Goal: Information Seeking & Learning: Learn about a topic

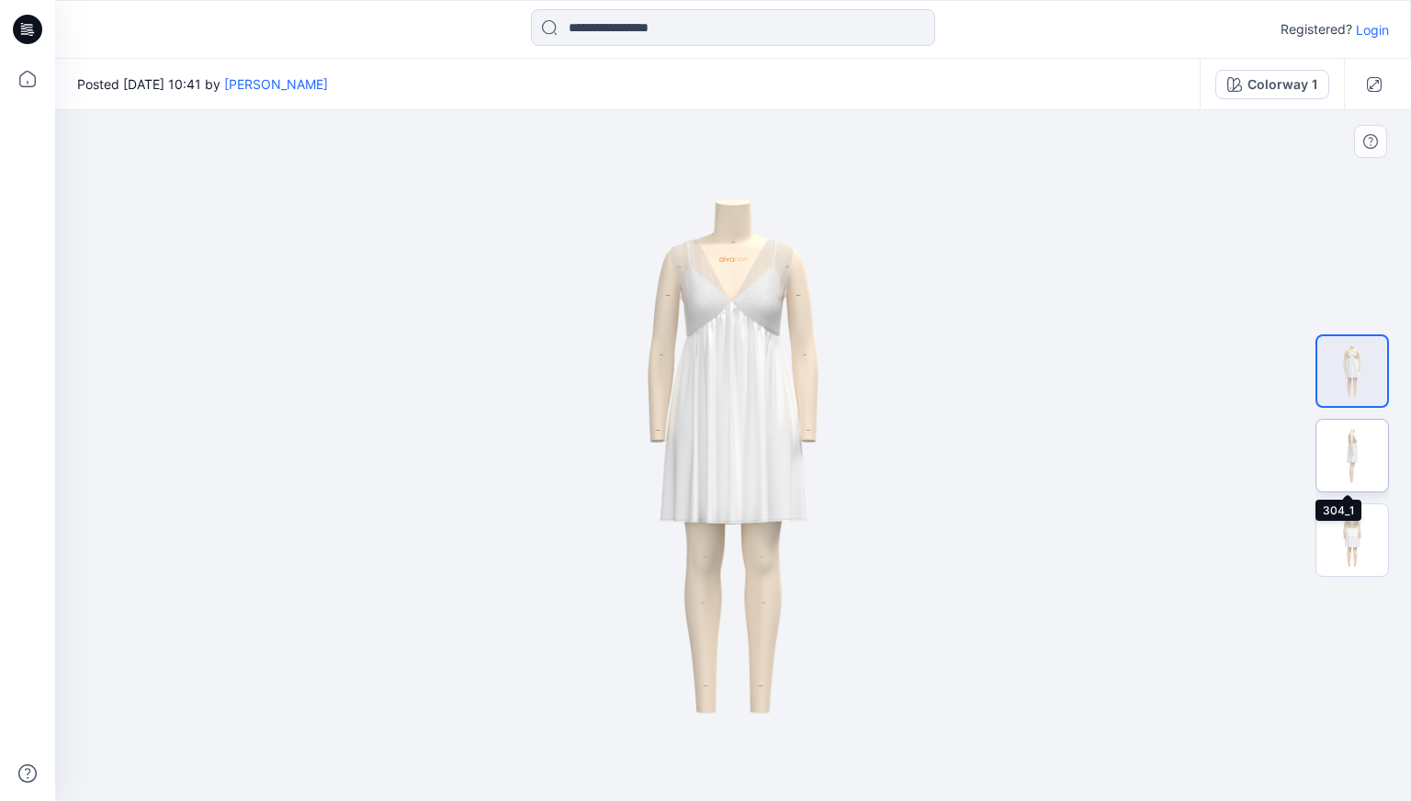
click at [1378, 452] on img at bounding box center [1352, 456] width 72 height 72
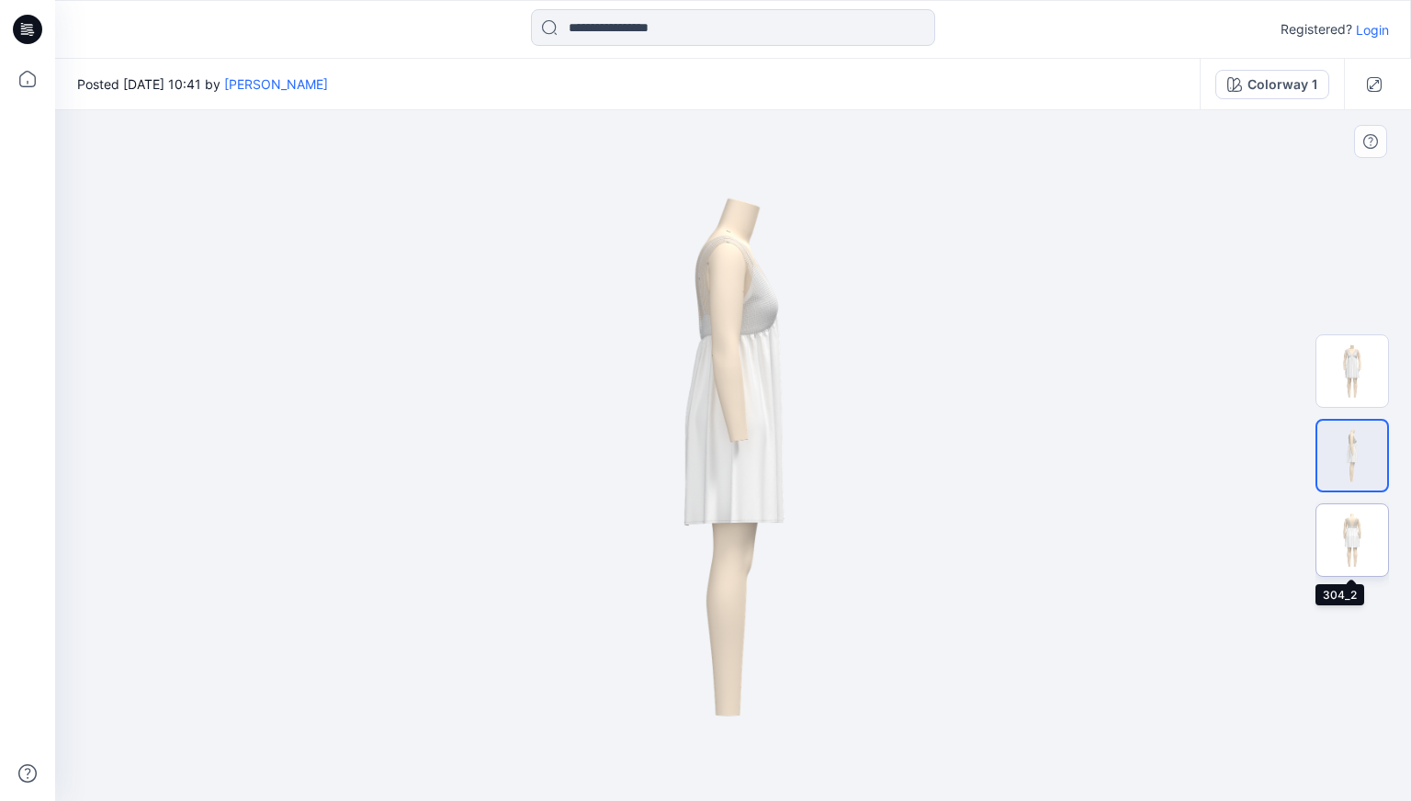
click at [1369, 523] on img at bounding box center [1352, 540] width 72 height 72
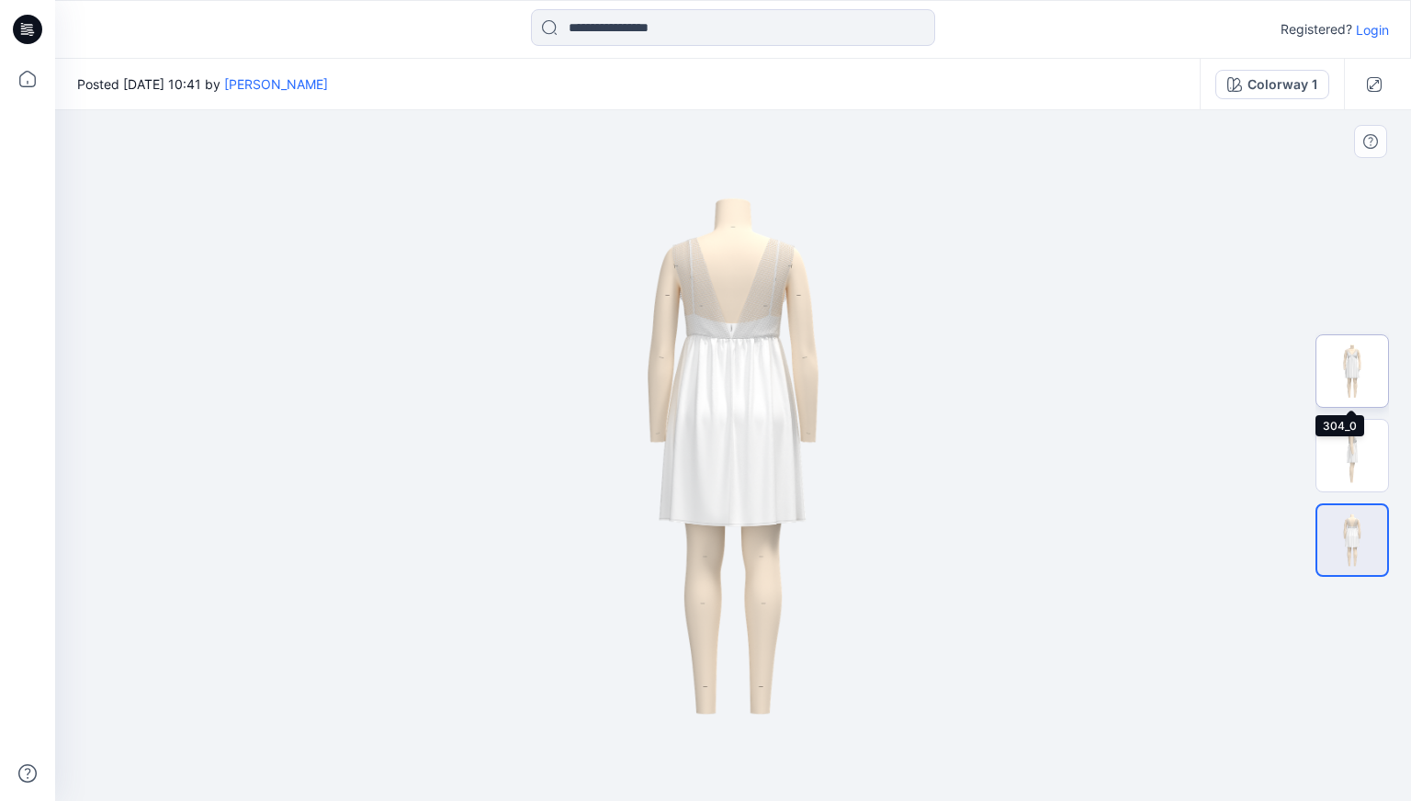
click at [1341, 352] on img at bounding box center [1352, 371] width 72 height 72
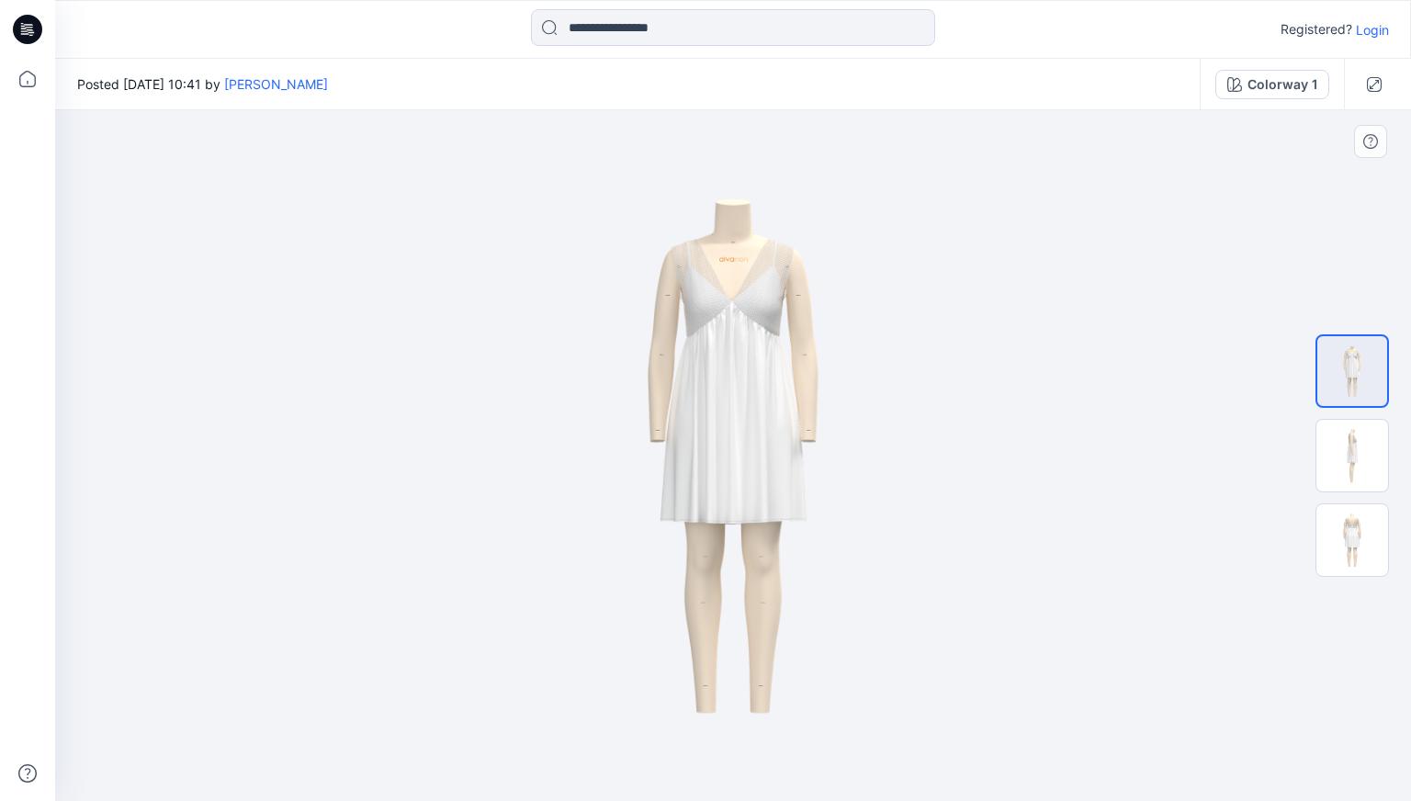
click at [736, 272] on img at bounding box center [733, 455] width 489 height 691
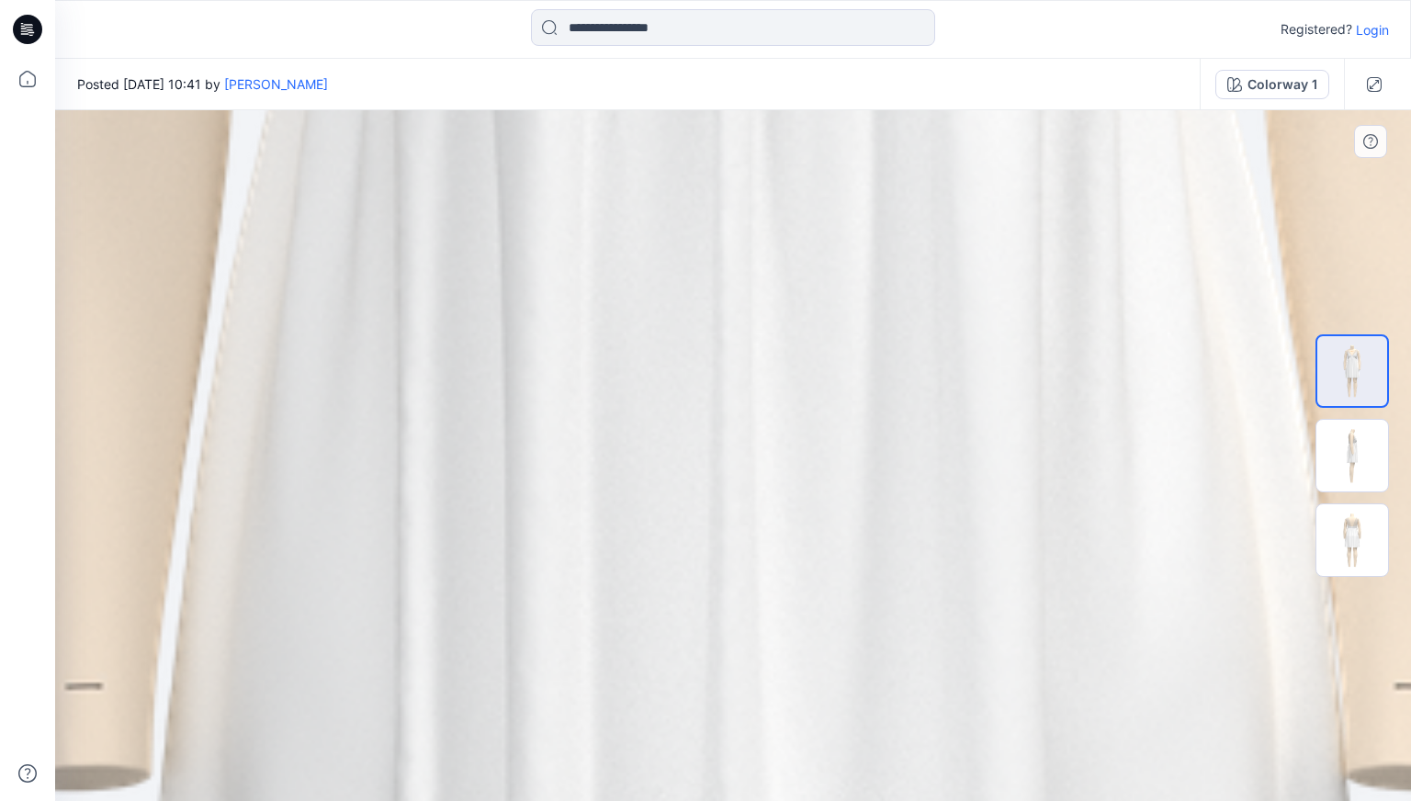
drag, startPoint x: 745, startPoint y: 247, endPoint x: 775, endPoint y: 799, distance: 552.9
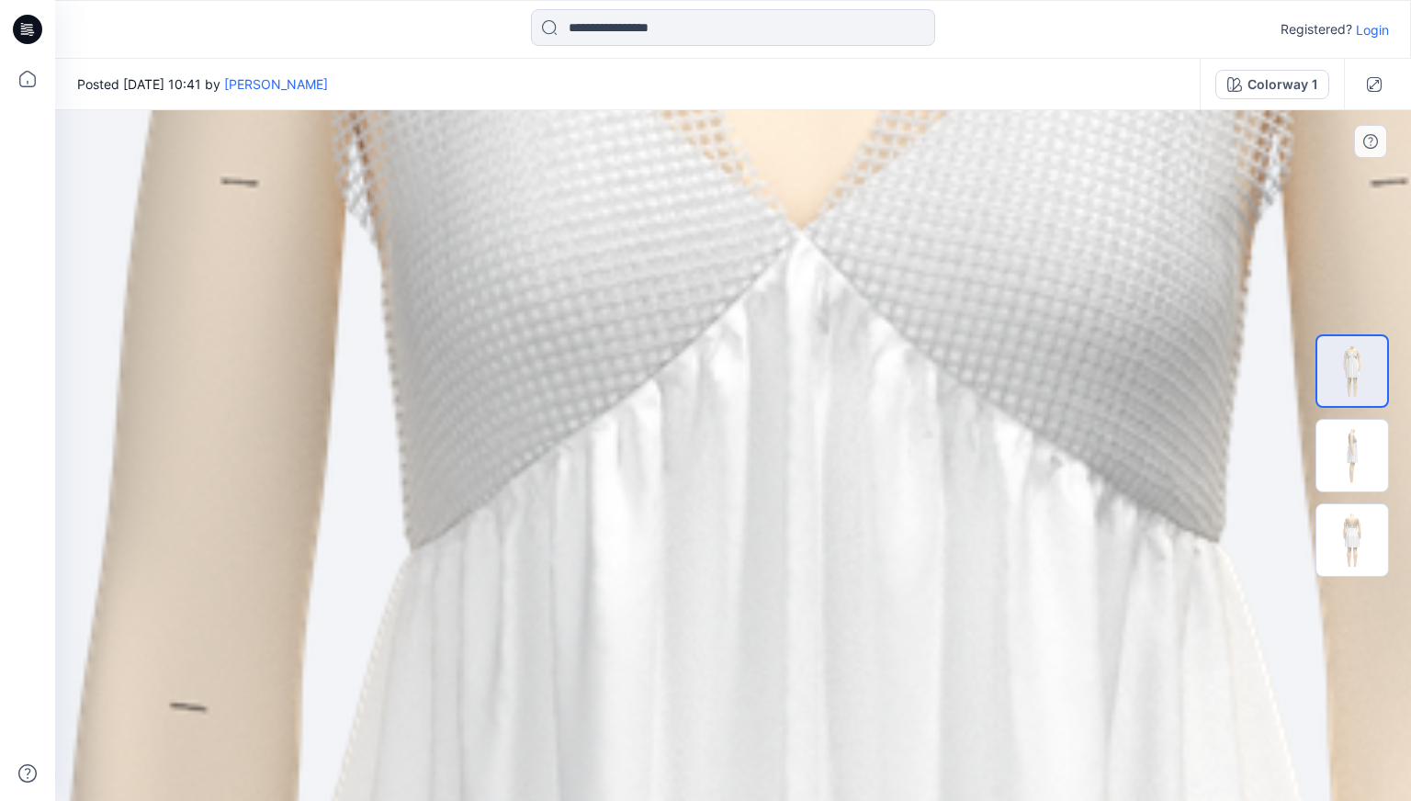
drag, startPoint x: 743, startPoint y: 179, endPoint x: 793, endPoint y: 800, distance: 623.0
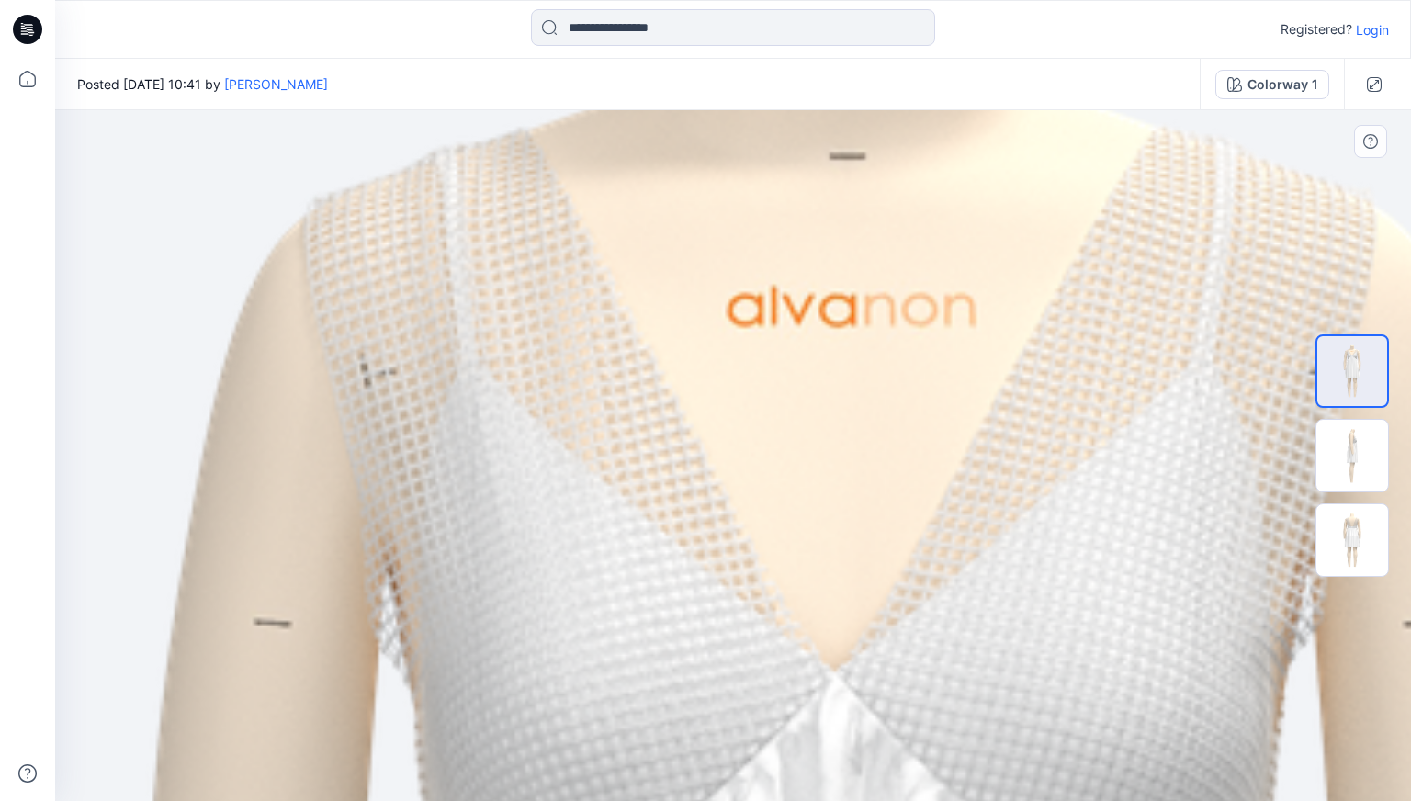
drag, startPoint x: 831, startPoint y: 378, endPoint x: 864, endPoint y: 783, distance: 405.5
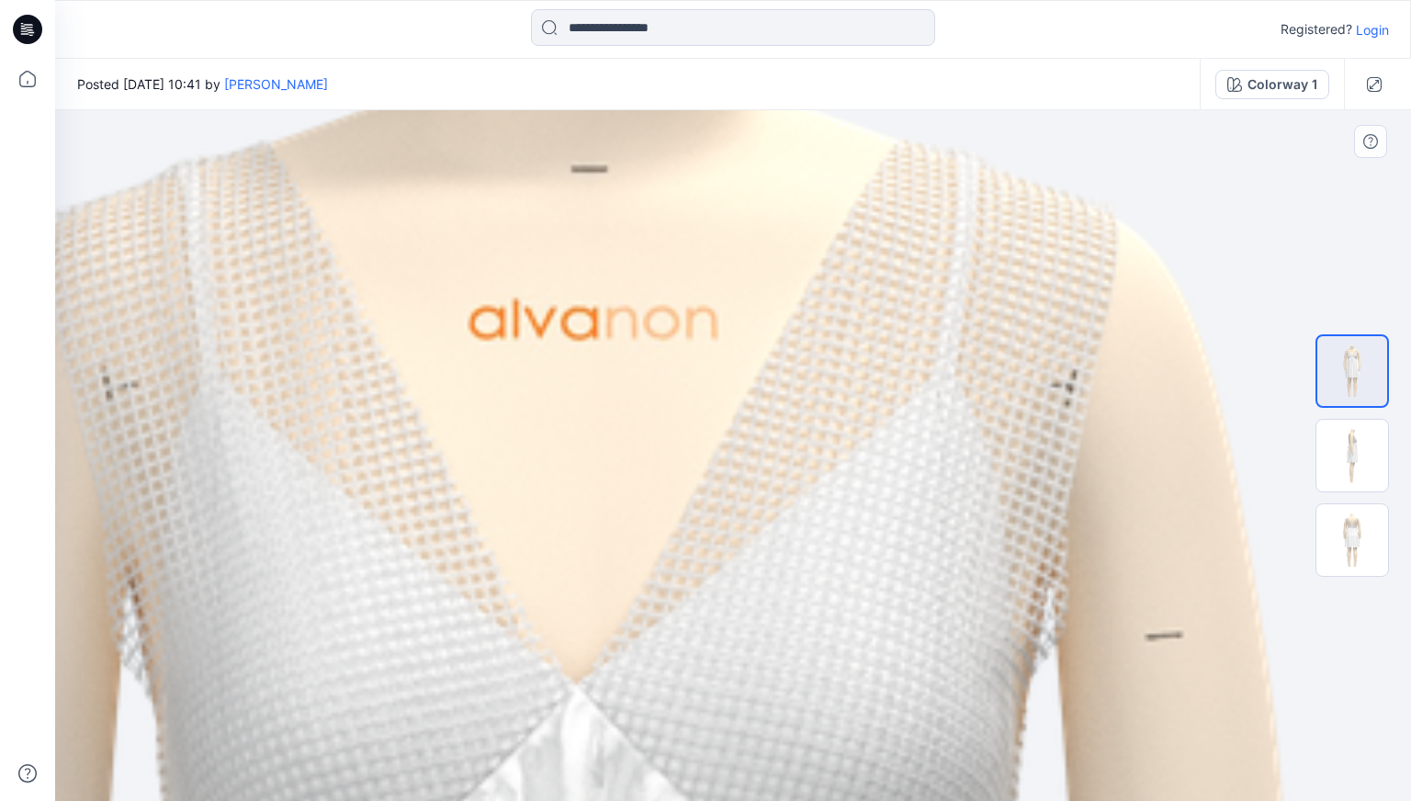
drag, startPoint x: 701, startPoint y: 445, endPoint x: 447, endPoint y: 451, distance: 253.6
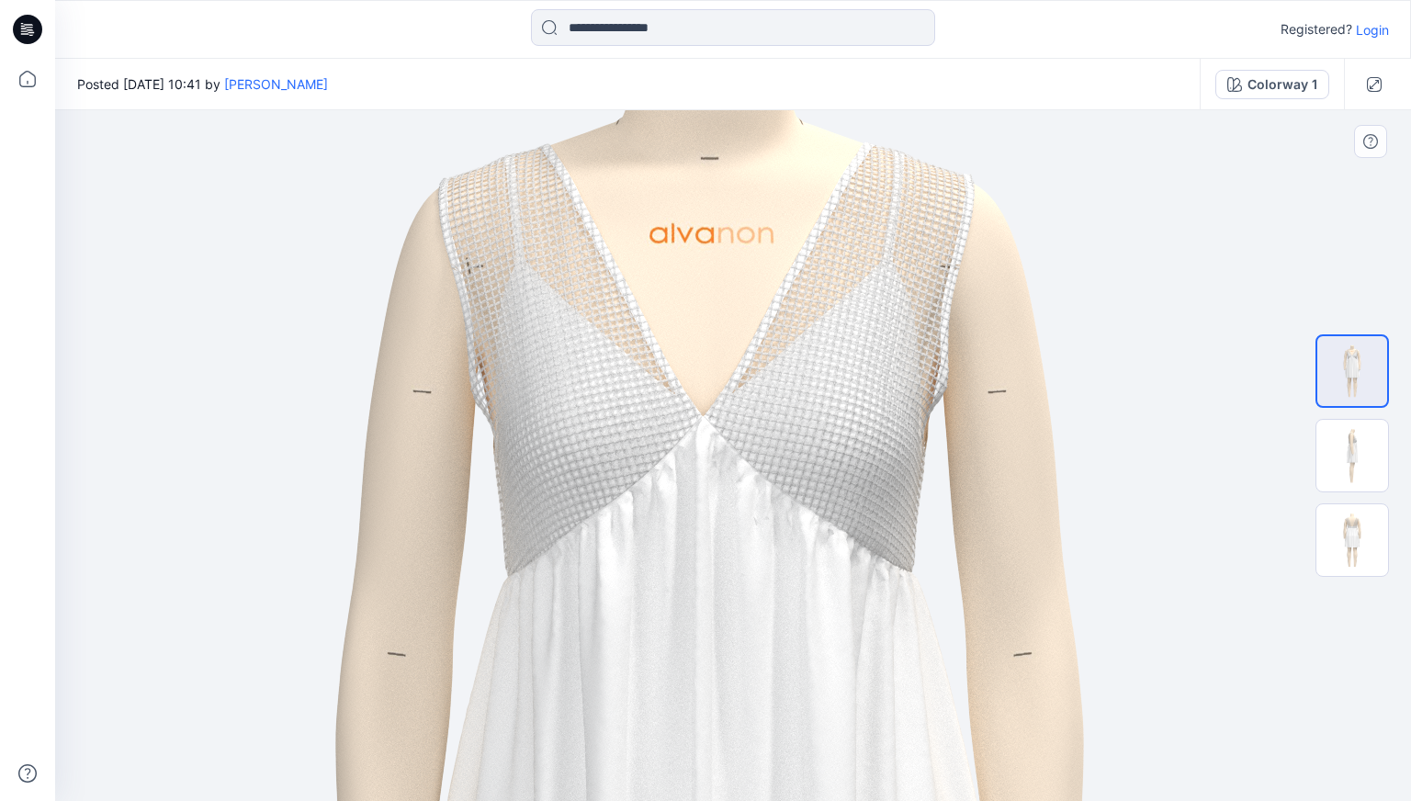
drag, startPoint x: 743, startPoint y: 159, endPoint x: 724, endPoint y: 795, distance: 636.0
click at [1355, 442] on img at bounding box center [1352, 456] width 72 height 72
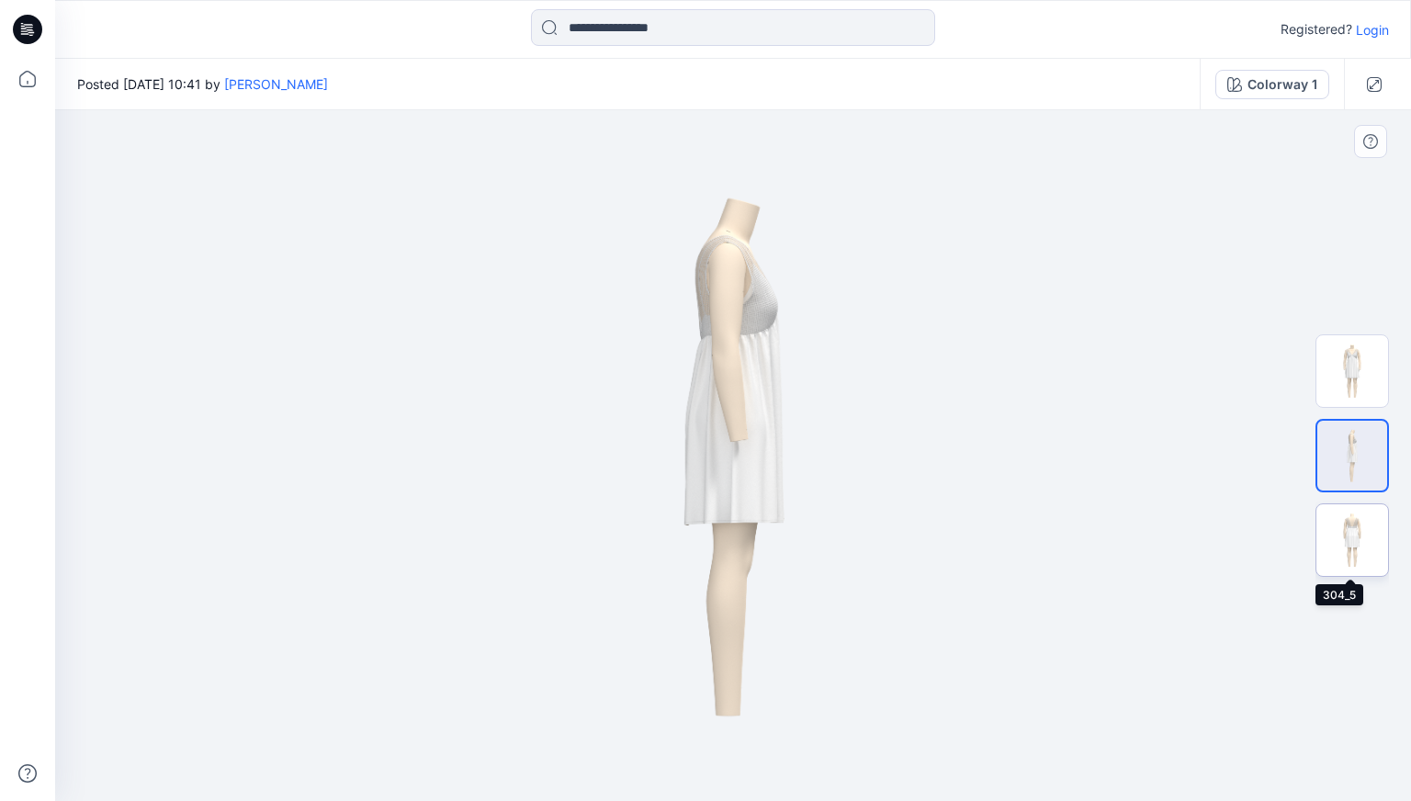
click at [1341, 520] on img at bounding box center [1352, 540] width 72 height 72
